Goal: Information Seeking & Learning: Compare options

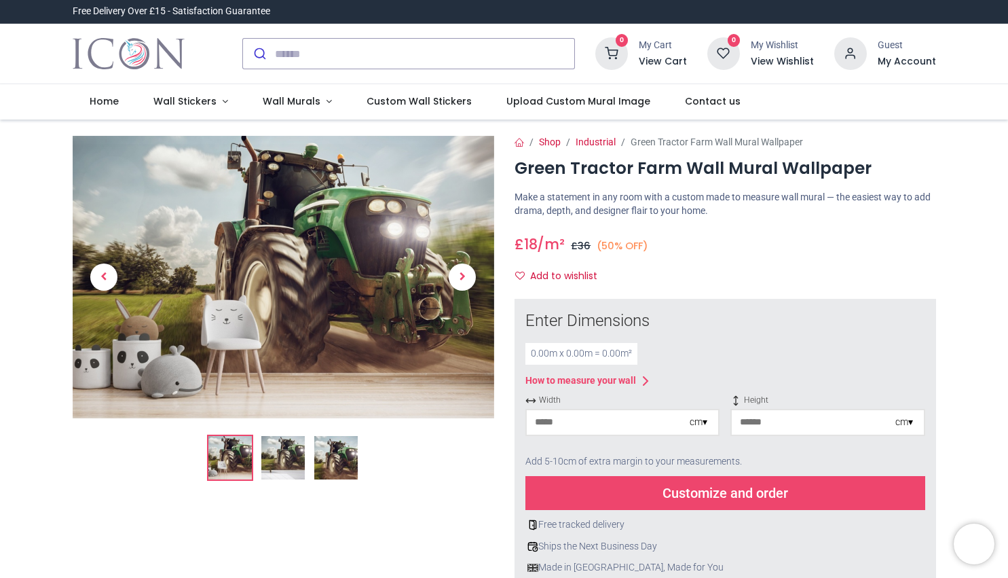
click at [278, 456] on img at bounding box center [282, 457] width 43 height 43
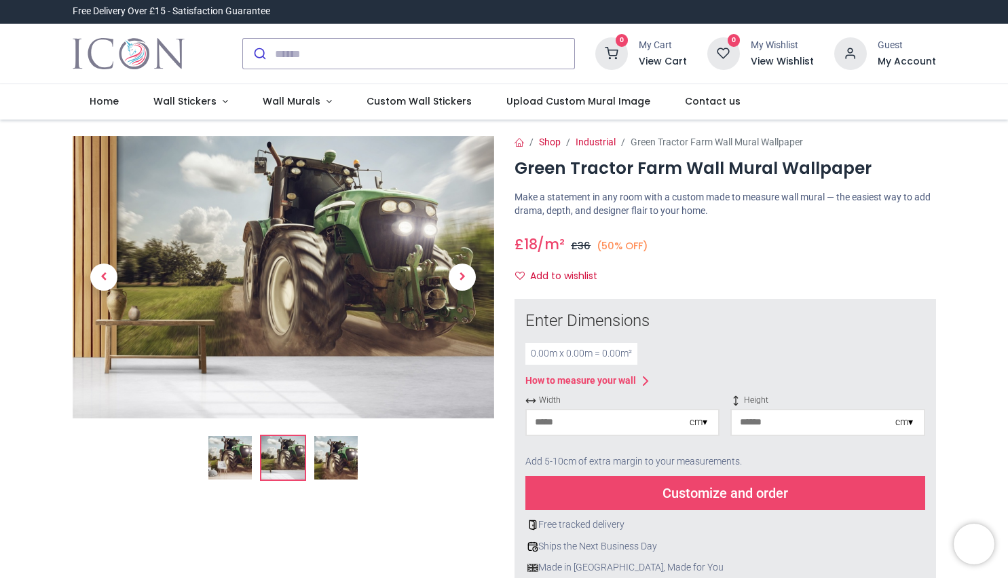
click at [325, 460] on img at bounding box center [335, 457] width 43 height 43
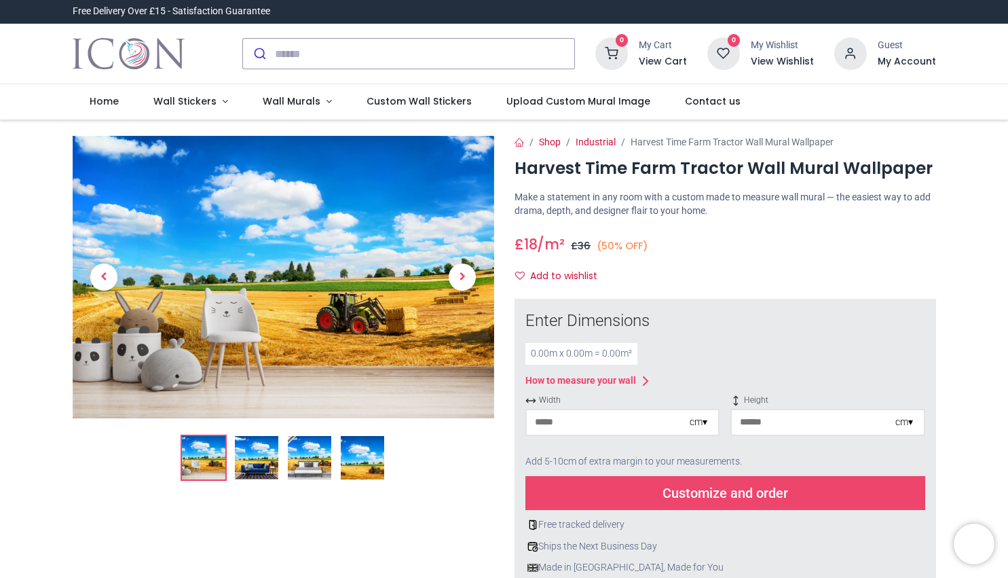
click at [240, 449] on img at bounding box center [256, 457] width 43 height 43
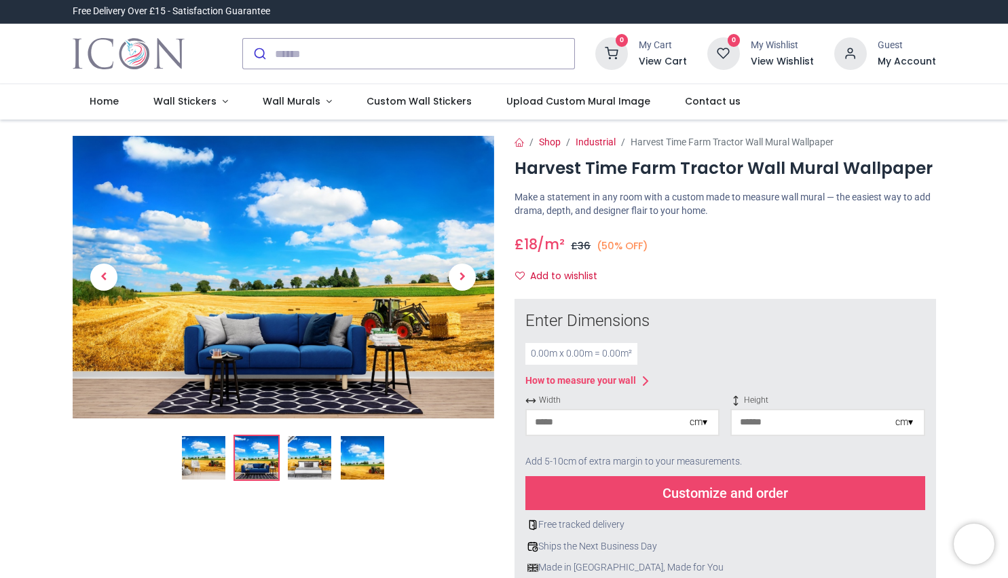
click at [299, 456] on img at bounding box center [309, 457] width 43 height 43
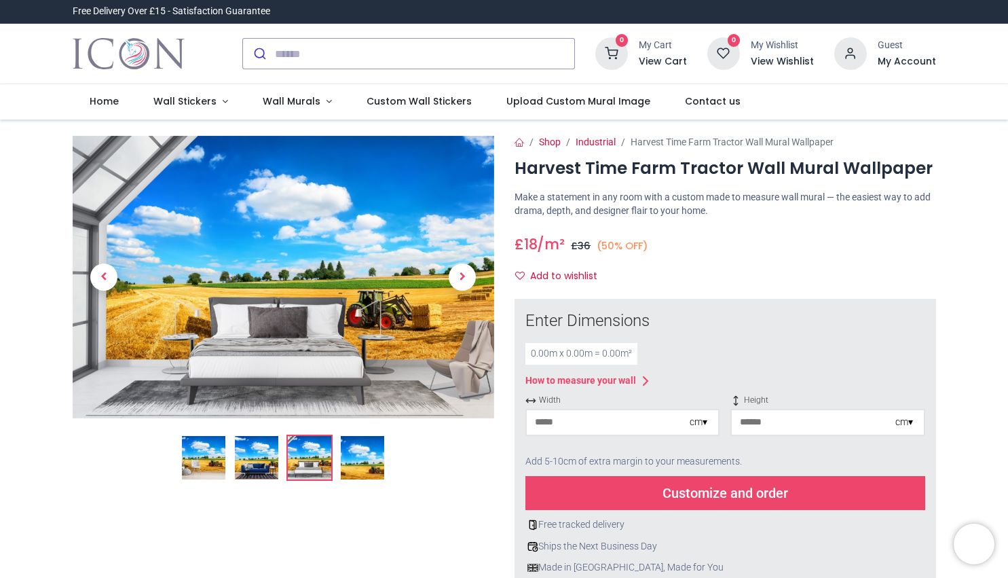
click at [352, 458] on img at bounding box center [362, 457] width 43 height 43
